Goal: Information Seeking & Learning: Find specific page/section

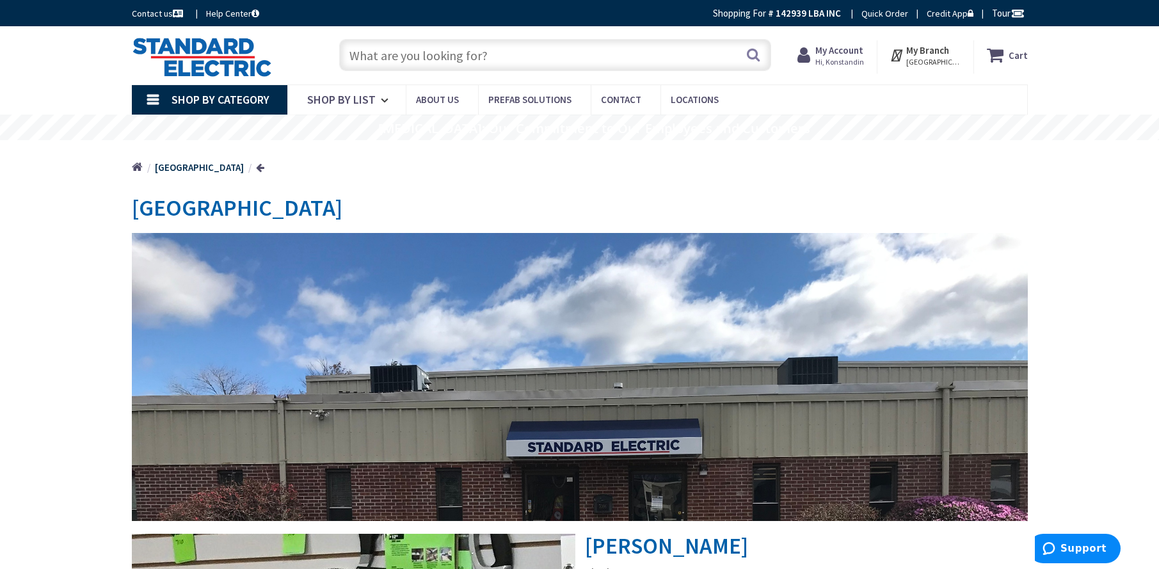
click at [419, 69] on input "text" at bounding box center [555, 55] width 432 height 32
click at [420, 65] on input "text" at bounding box center [555, 55] width 432 height 32
click at [419, 56] on input "text" at bounding box center [555, 55] width 432 height 32
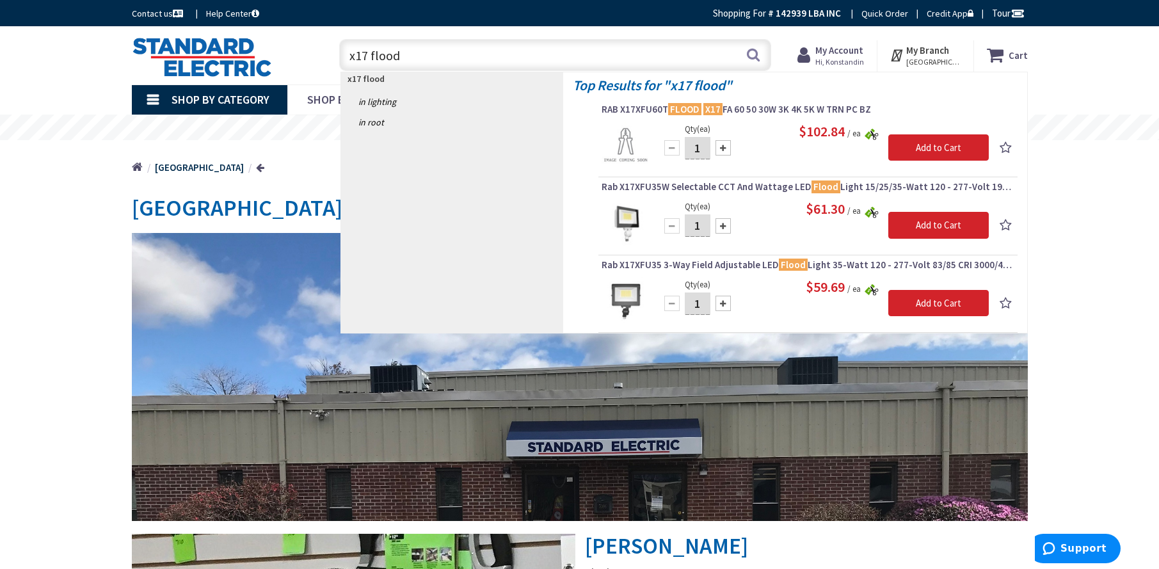
type input "x17 flood"
click at [624, 293] on img at bounding box center [625, 301] width 48 height 48
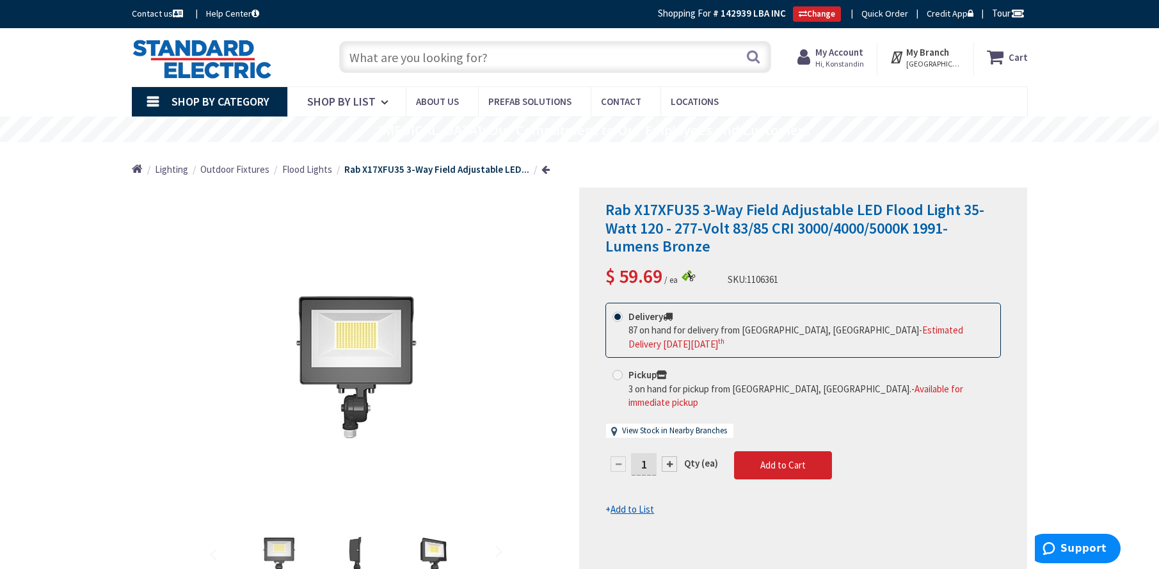
click at [397, 62] on input "text" at bounding box center [555, 57] width 432 height 32
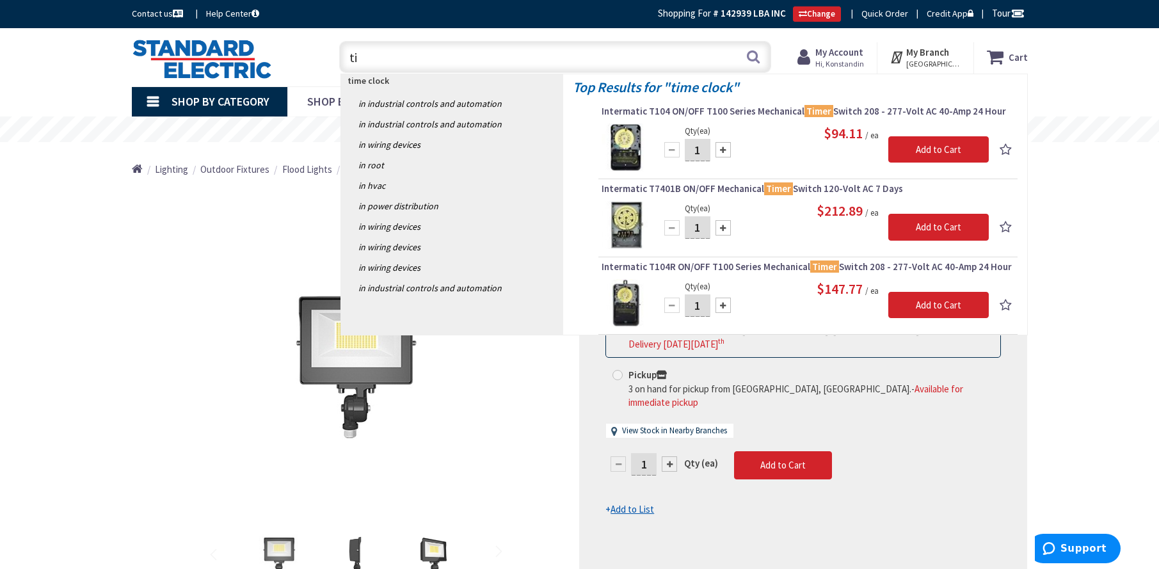
type input "t"
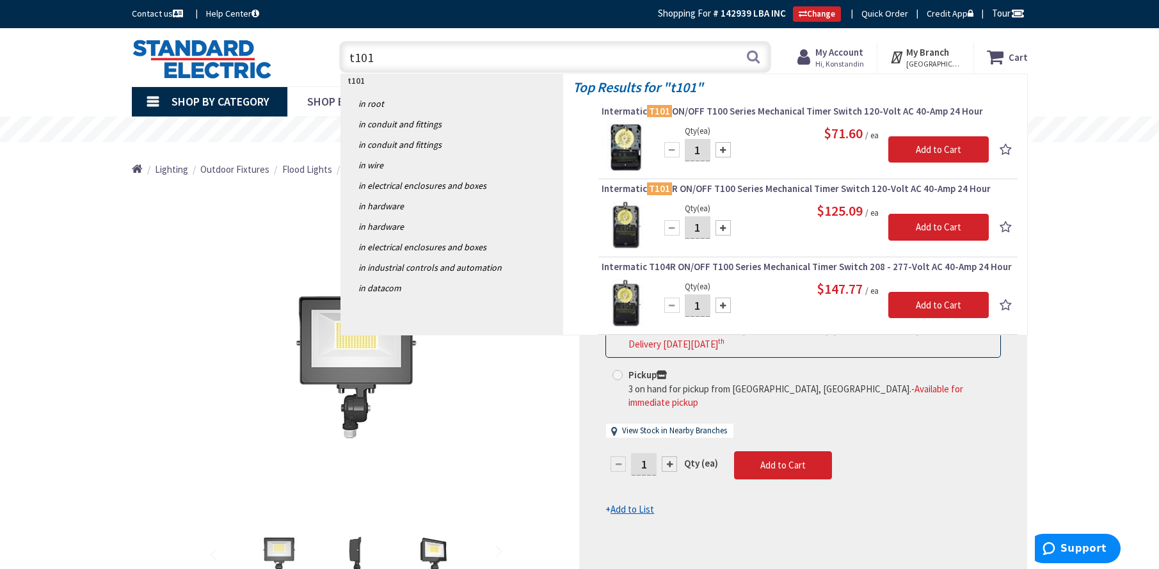
click at [477, 56] on input "t101" at bounding box center [555, 57] width 432 height 32
type input "12/2 mc"
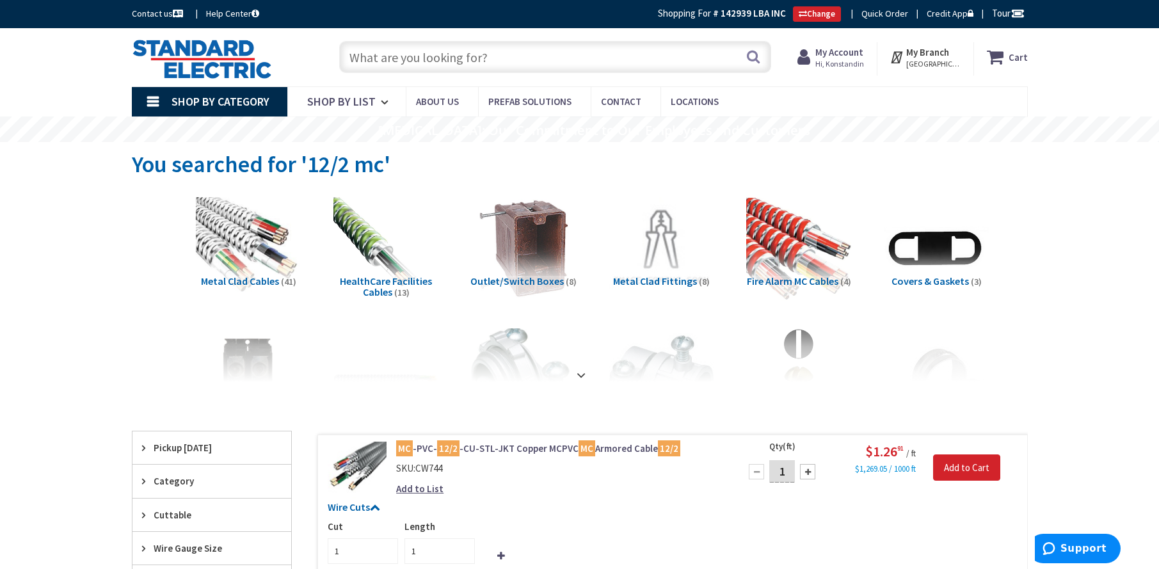
click at [448, 34] on div "Skip to Content Toggle Nav Search Cart My Cart Close" at bounding box center [580, 57] width 960 height 58
click at [447, 44] on input "text" at bounding box center [555, 57] width 432 height 32
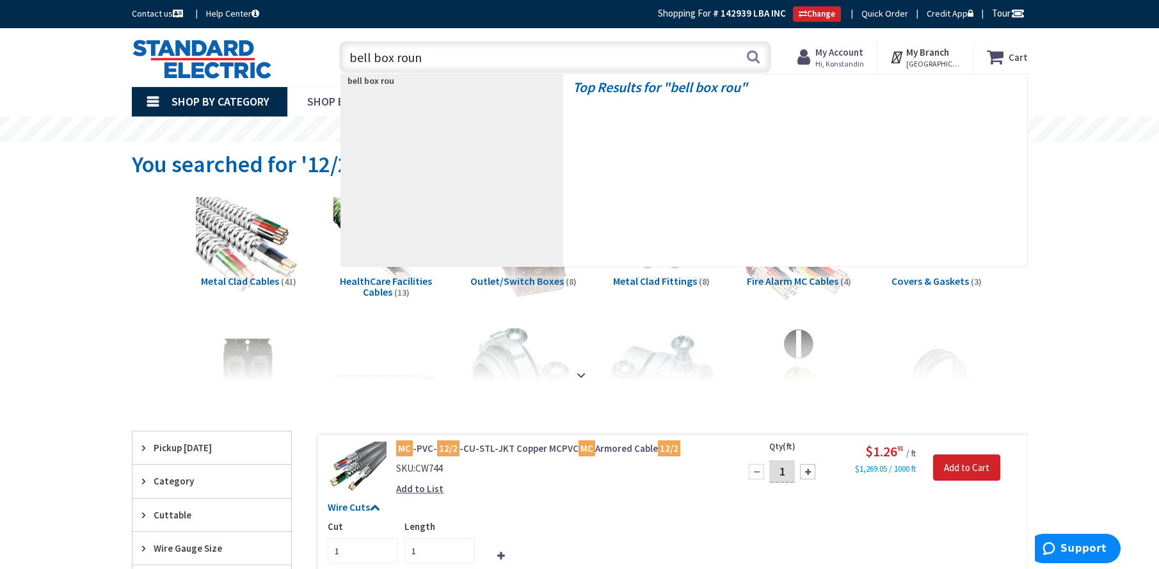
type input "bell box round"
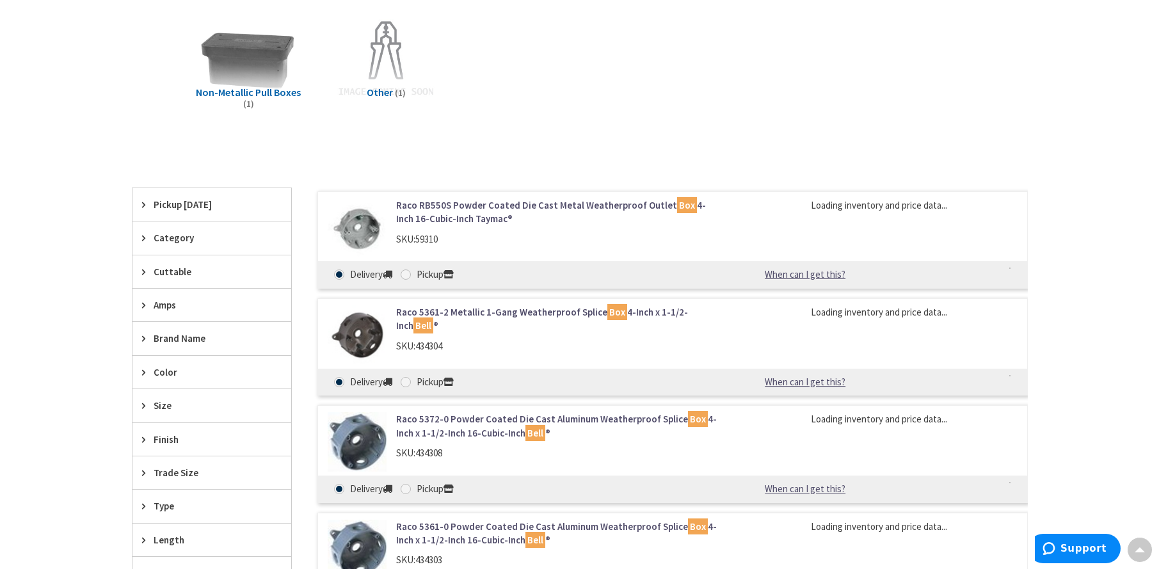
scroll to position [322, 0]
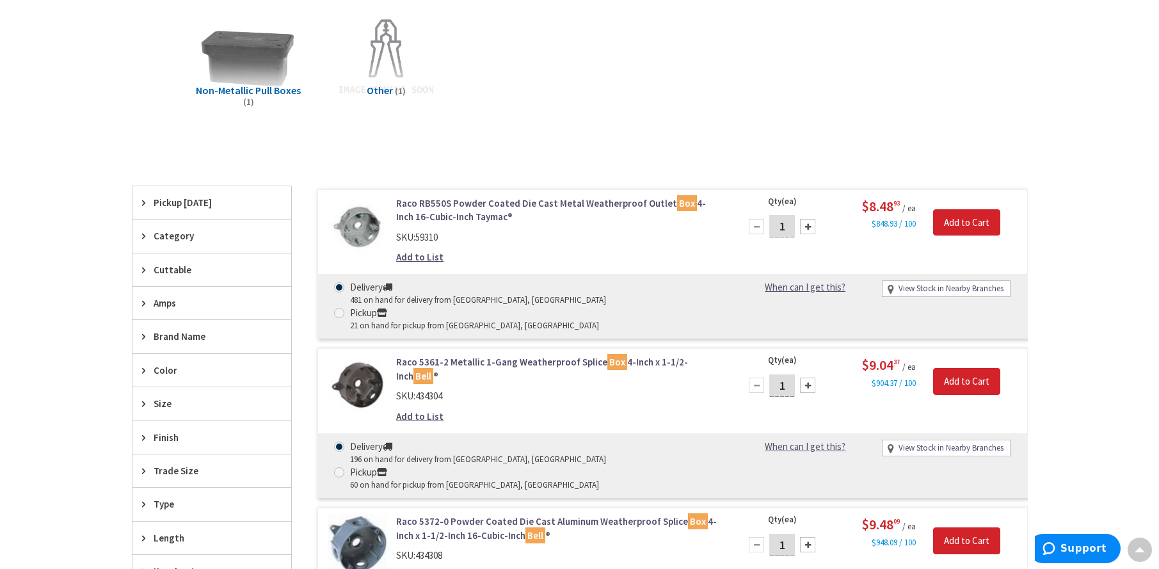
click at [489, 206] on link "Raco RB550S Powder Coated Die Cast Metal Weatherproof Outlet Box 4-Inch 16-Cubi…" at bounding box center [559, 210] width 326 height 28
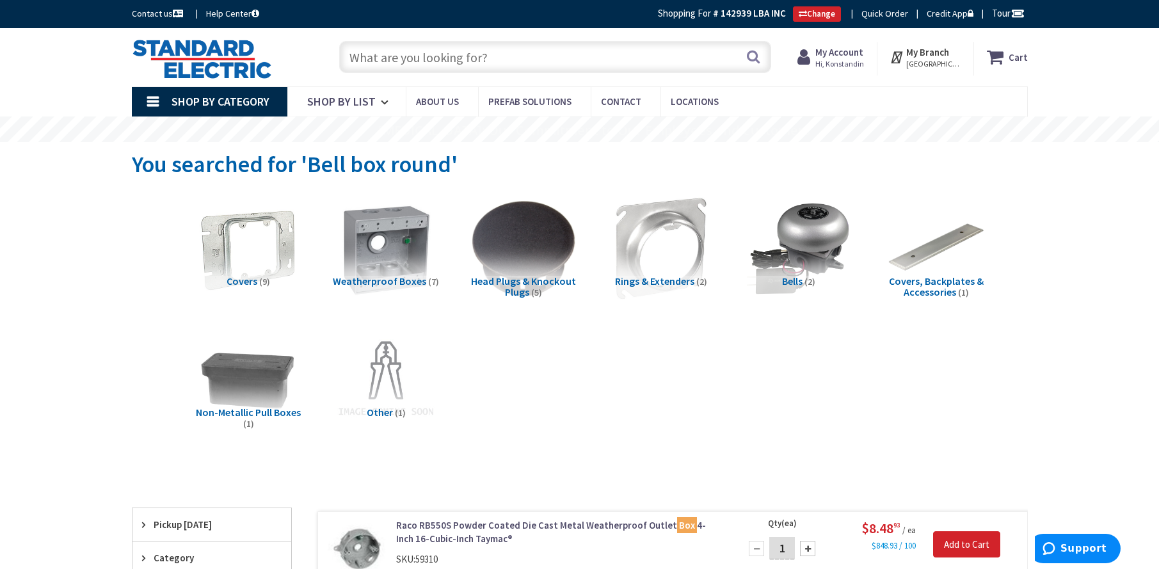
click at [392, 62] on input "text" at bounding box center [555, 57] width 432 height 32
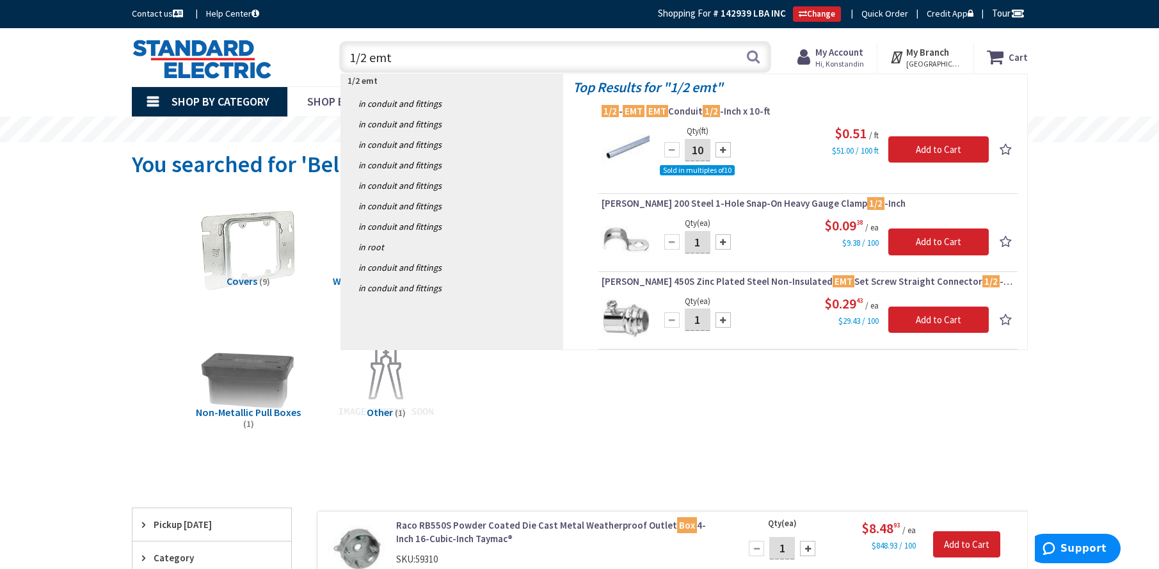
drag, startPoint x: 443, startPoint y: 66, endPoint x: 234, endPoint y: 43, distance: 211.1
click at [234, 44] on div "Toggle Nav 1/2 emt 1/2 emt Search Cart My Cart Close" at bounding box center [579, 57] width 915 height 43
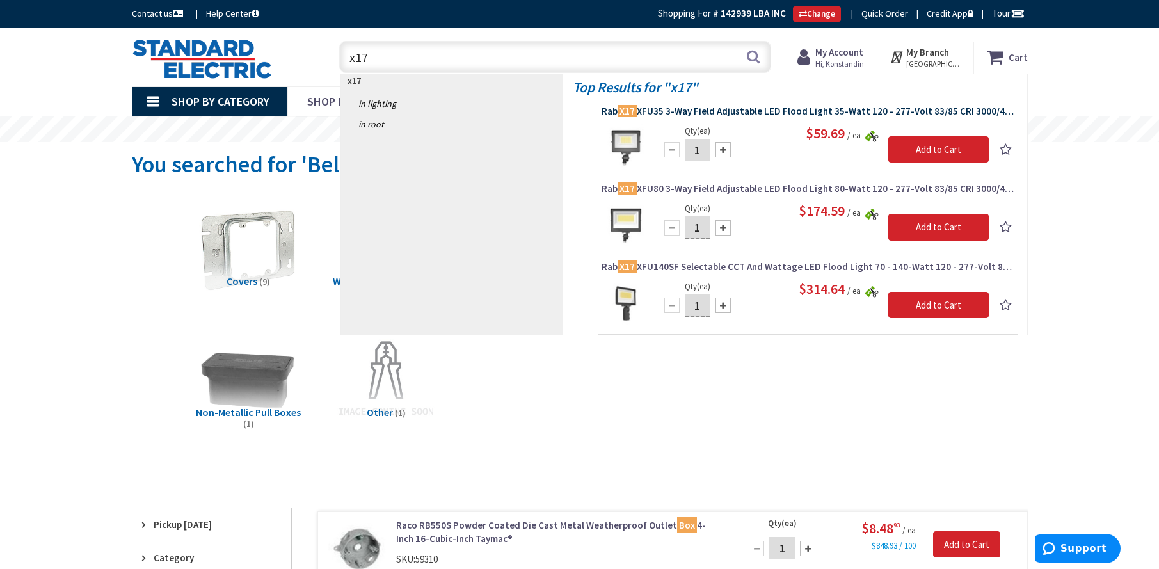
type input "x17"
click at [693, 107] on span "Rab X17 XFU35 3-Way Field Adjustable LED Flood Light 35-Watt 120 - 277-Volt 83/…" at bounding box center [807, 111] width 413 height 13
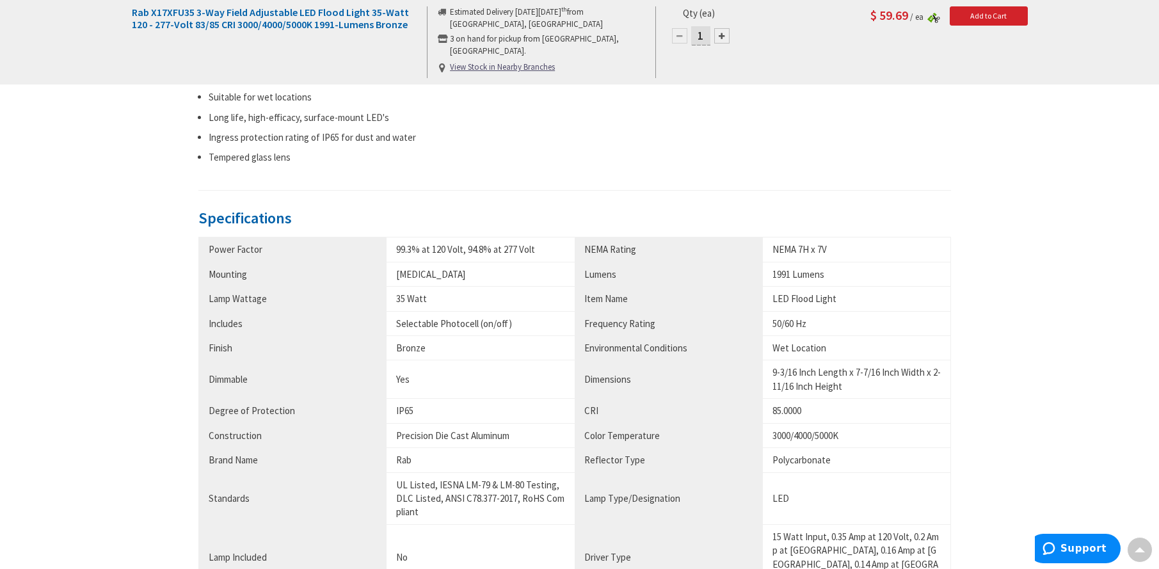
scroll to position [642, 0]
click at [1059, 422] on main "Back *Images are for illustration purposes only and may not be an exact represe…" at bounding box center [580, 221] width 960 height 1350
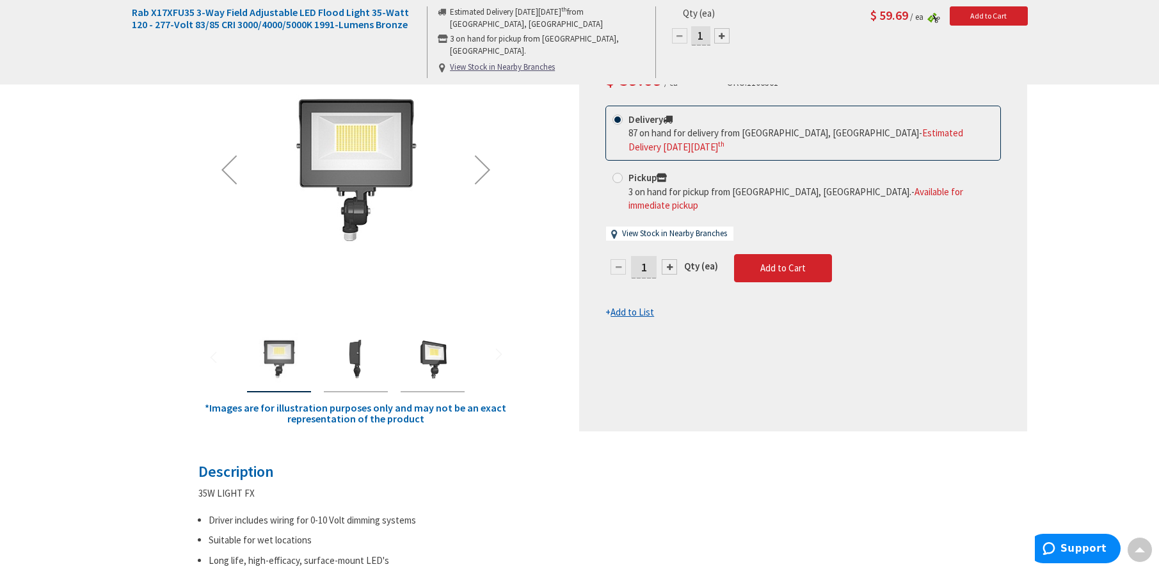
scroll to position [0, 0]
